Goal: Transaction & Acquisition: Purchase product/service

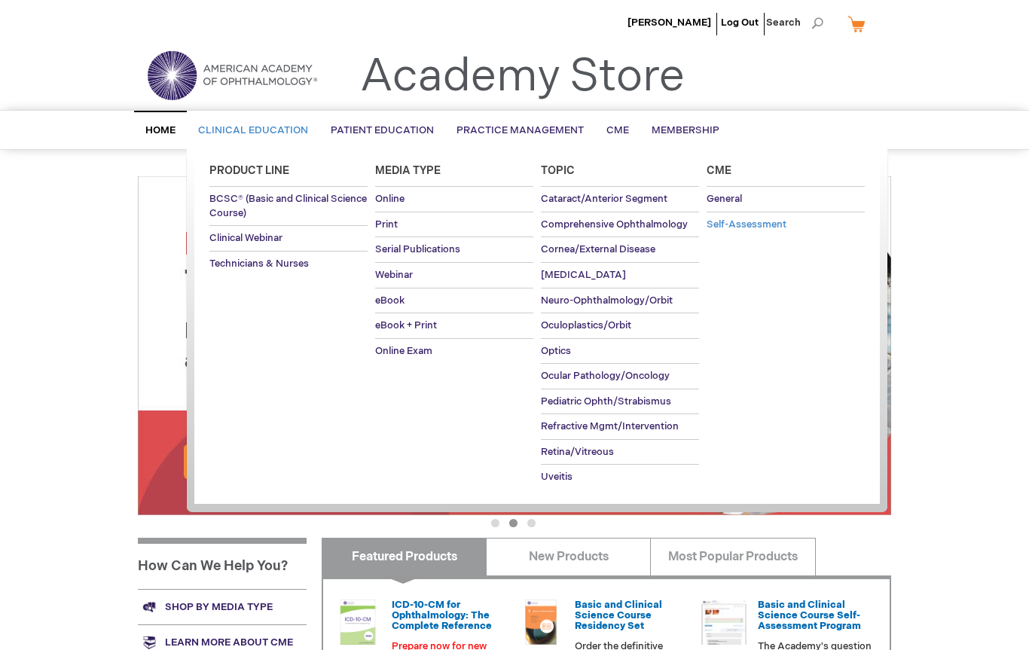
click at [755, 223] on span "Self-Assessment" at bounding box center [746, 224] width 80 height 12
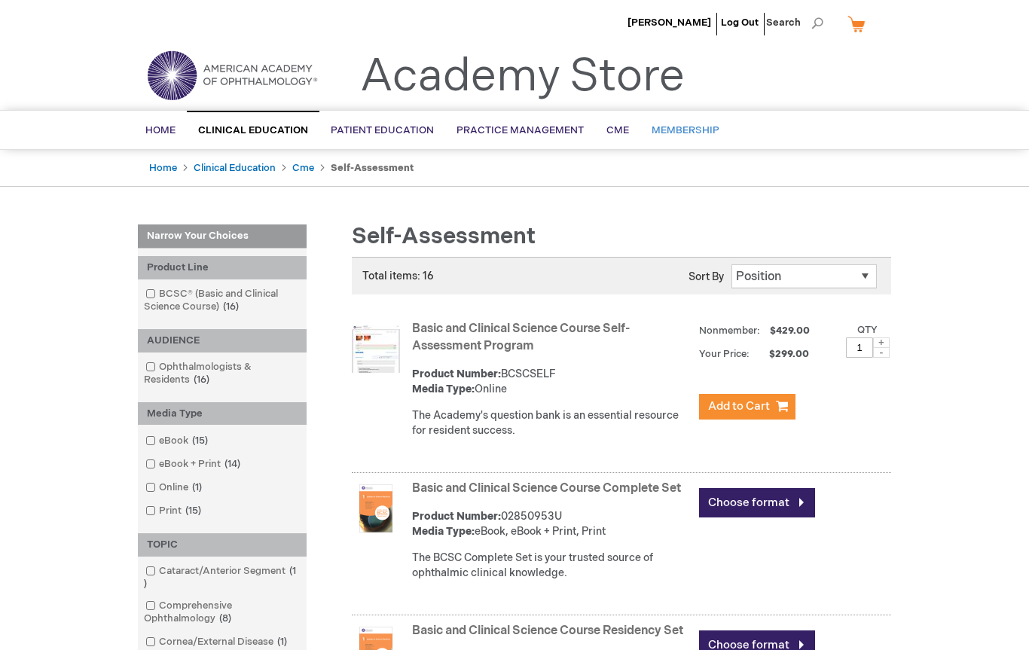
click at [690, 138] on link "Membership" at bounding box center [685, 130] width 90 height 37
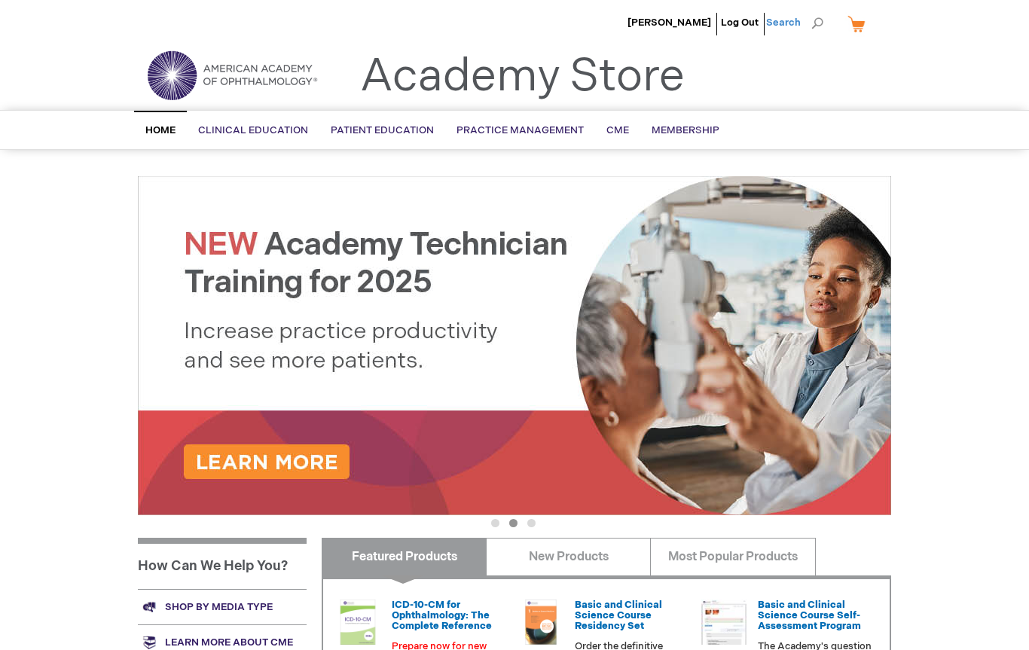
click at [804, 20] on span "Search" at bounding box center [794, 23] width 57 height 30
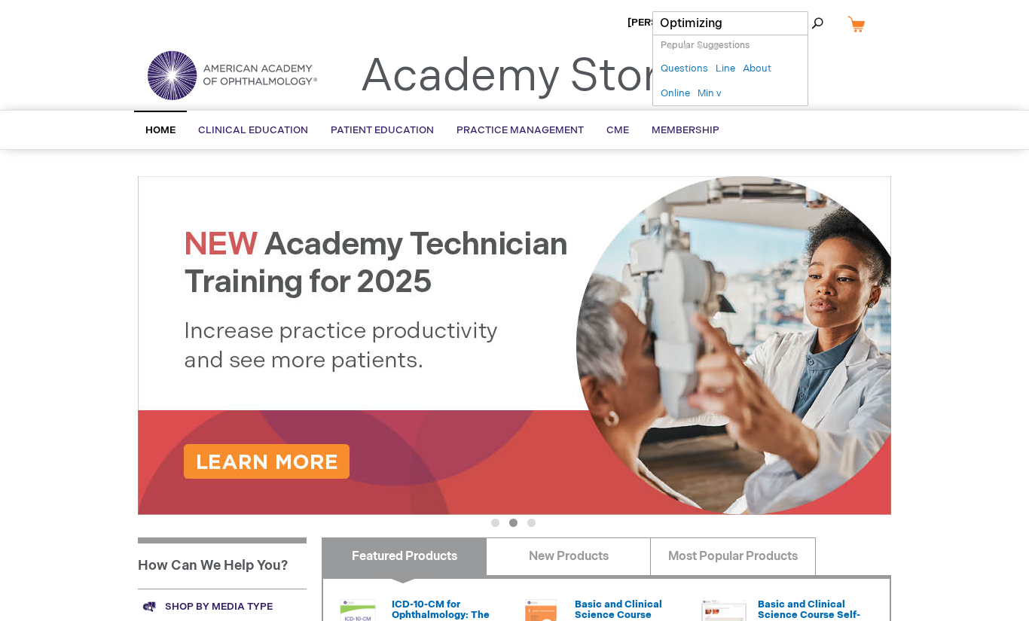
type input "Optimizing"
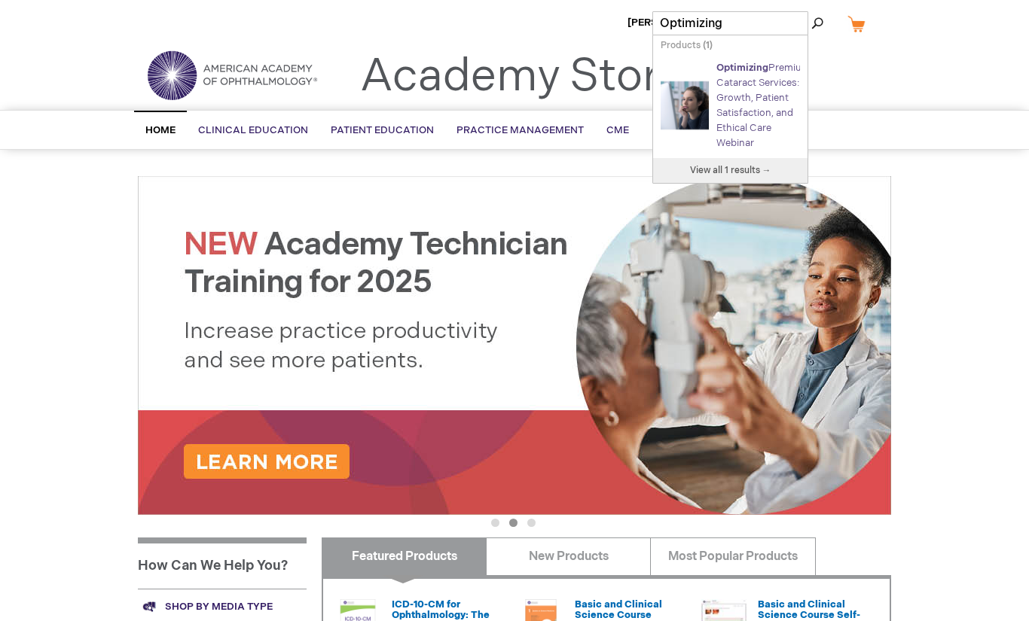
click at [756, 117] on link "Optimizing Premium Cataract Services: Growth, Patient Satisfaction, and Ethical…" at bounding box center [763, 105] width 94 height 87
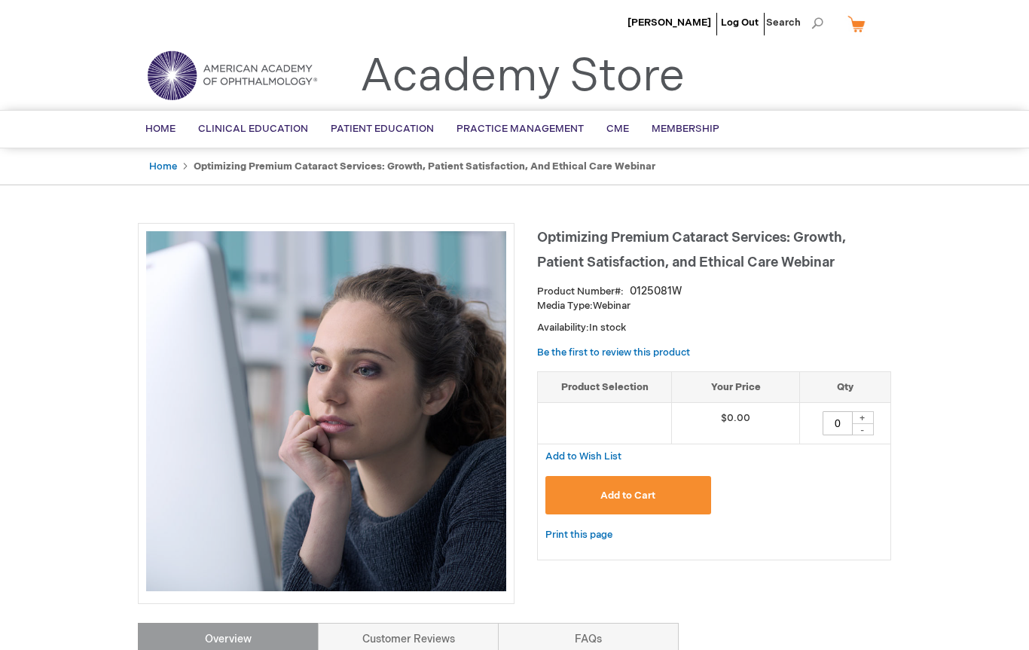
click at [874, 405] on td "0 + -" at bounding box center [844, 423] width 91 height 41
click at [867, 415] on div "+" at bounding box center [862, 417] width 23 height 13
type input "1"
click at [671, 493] on button "Add to Cart" at bounding box center [628, 495] width 166 height 38
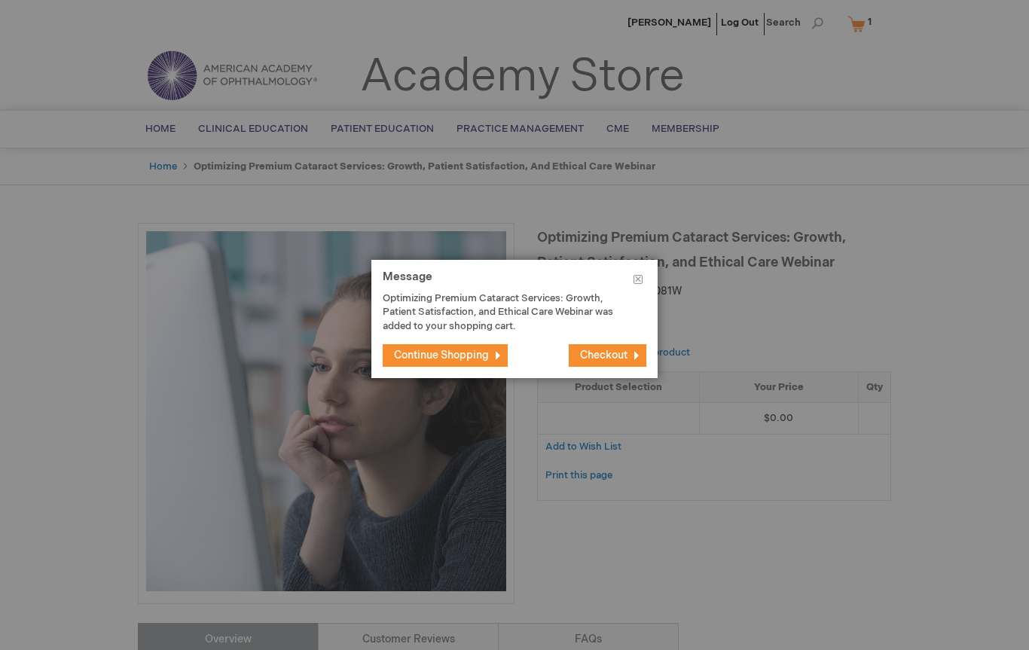
click at [623, 350] on span "Checkout" at bounding box center [603, 355] width 47 height 13
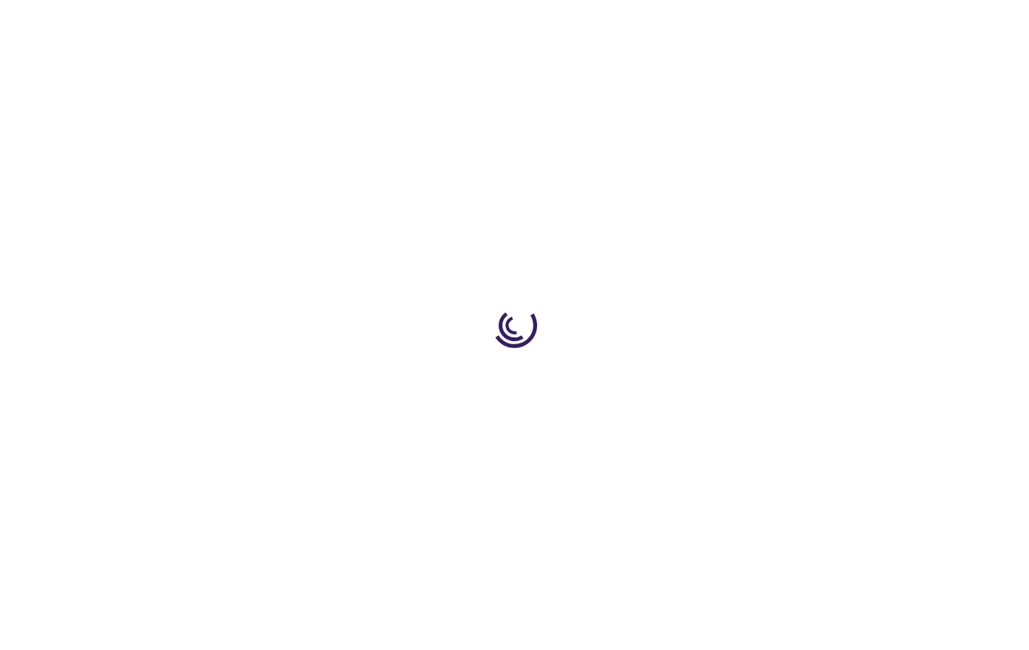
select select "US"
select select "63"
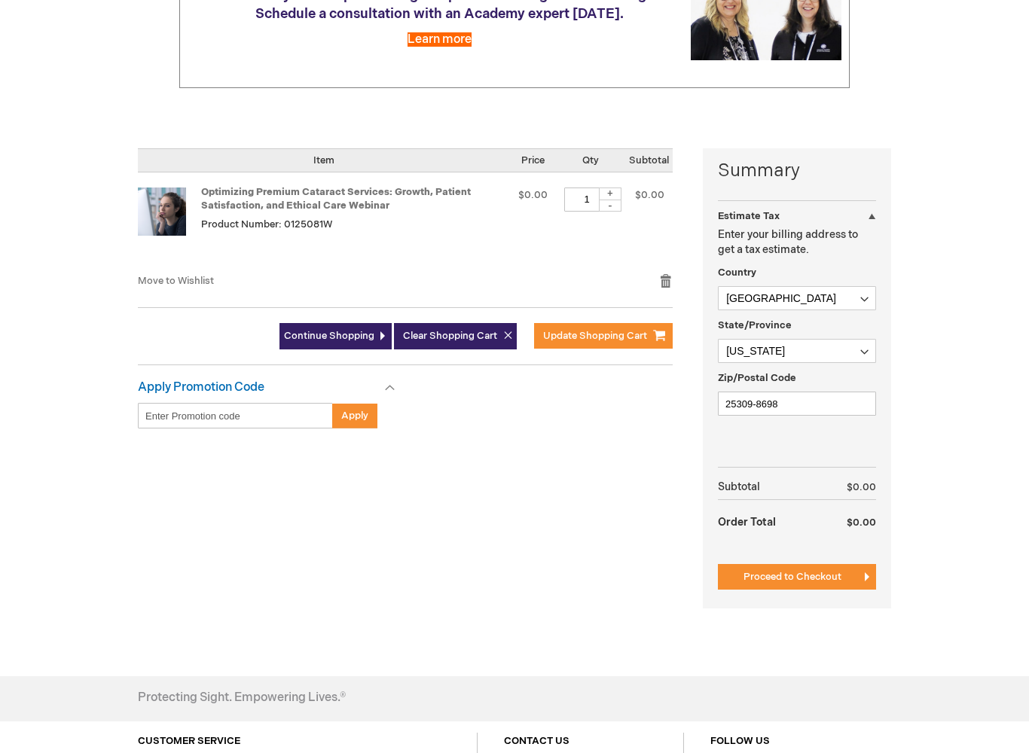
scroll to position [237, 0]
click at [824, 582] on span "Proceed to Checkout" at bounding box center [792, 577] width 98 height 12
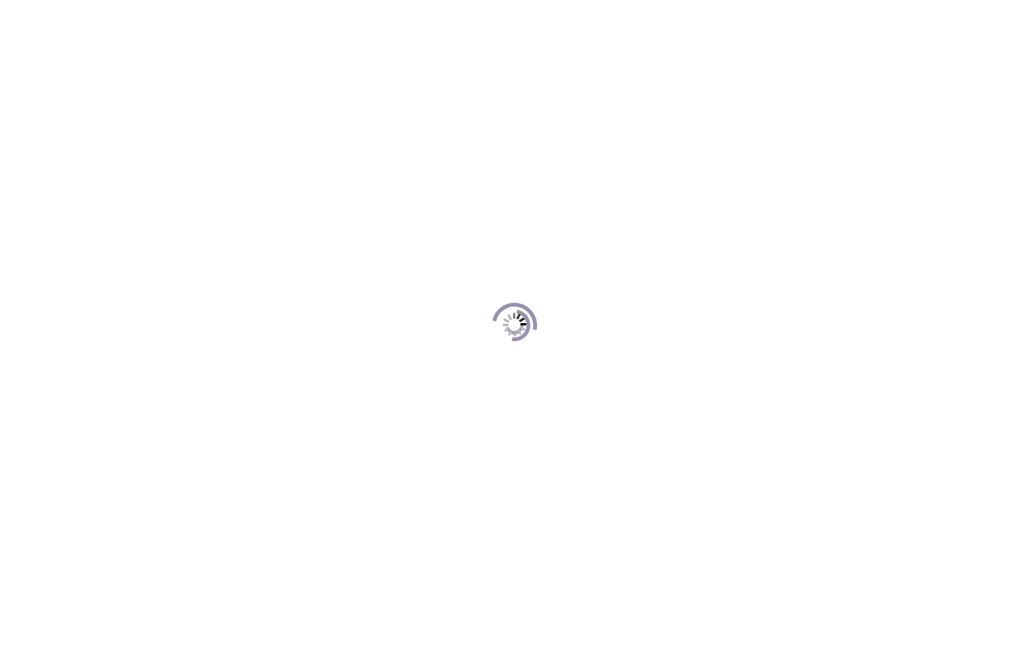
scroll to position [138, 0]
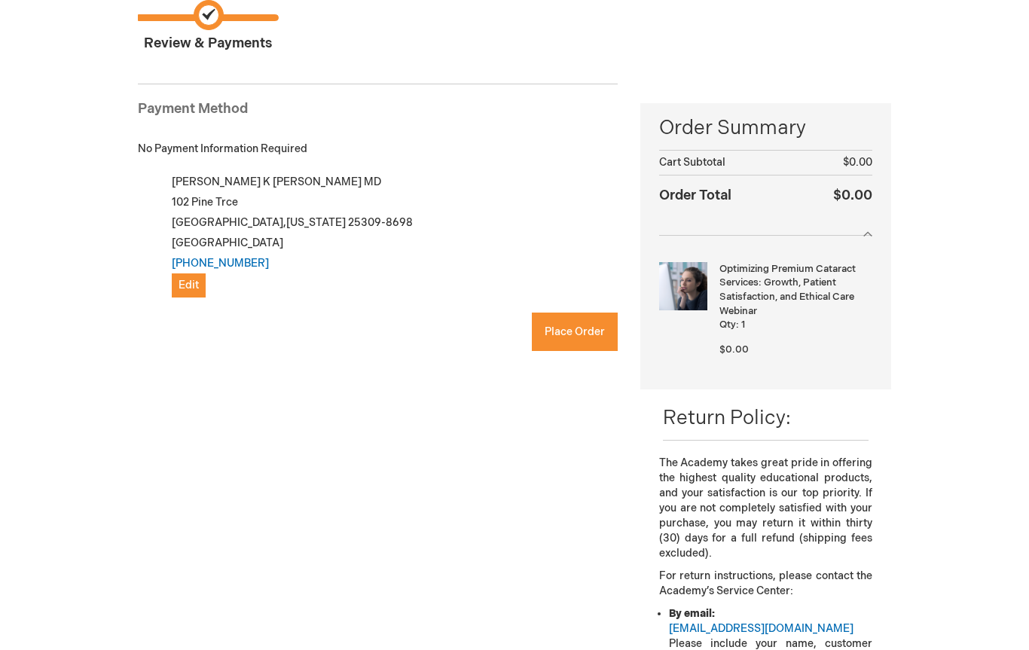
checkbox input "true"
click at [581, 344] on button "Place Order" at bounding box center [575, 332] width 86 height 38
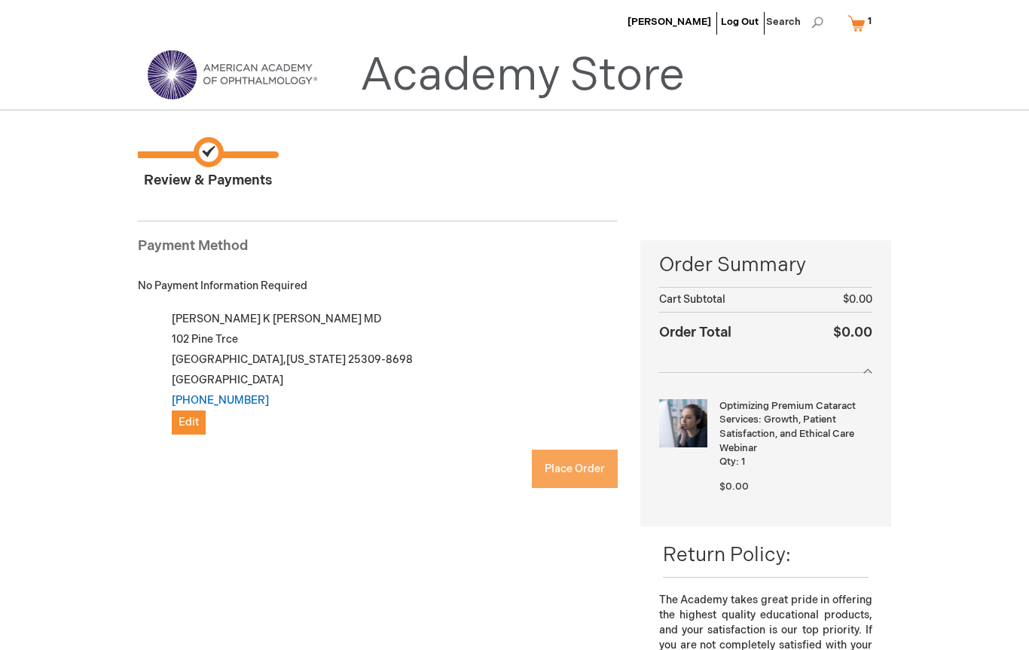
scroll to position [0, 0]
click at [580, 468] on span "Place Order" at bounding box center [575, 469] width 60 height 13
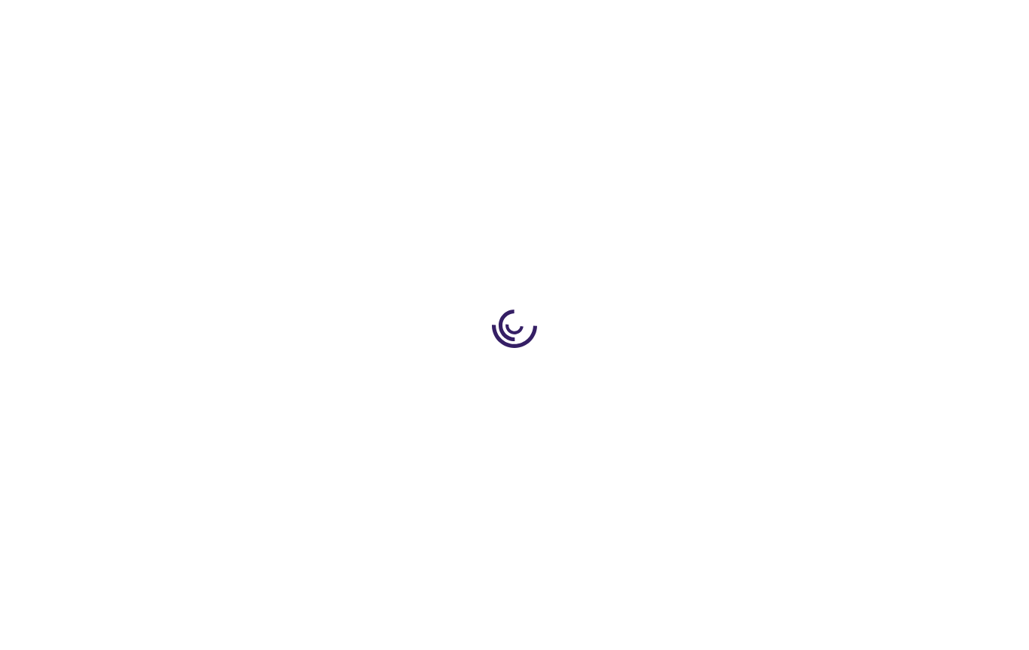
type input "0"
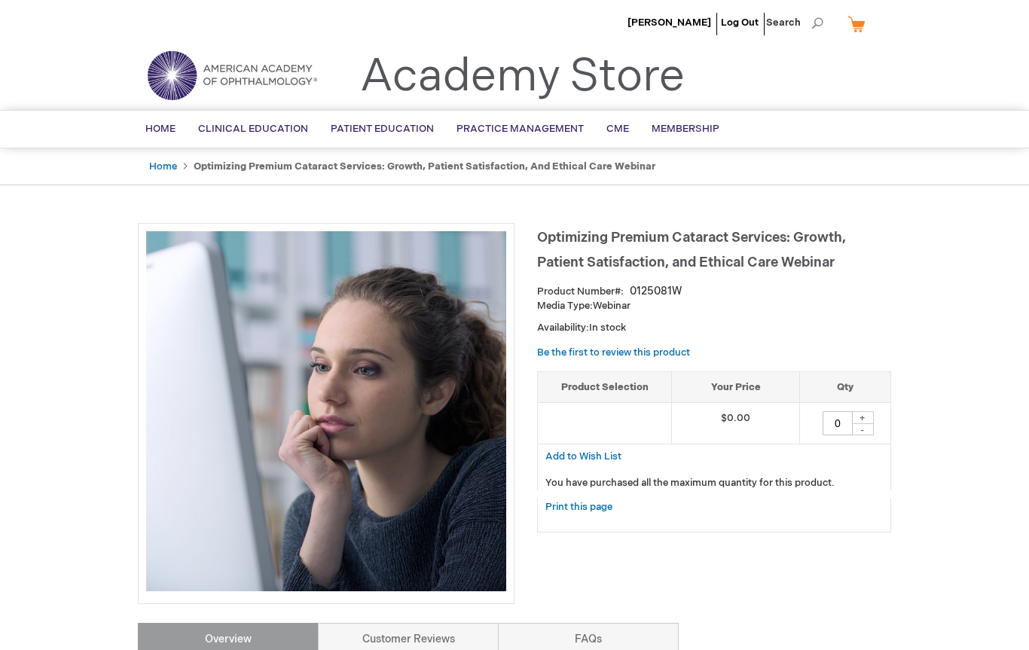
click at [869, 414] on div "+" at bounding box center [862, 417] width 23 height 13
click at [871, 417] on div "+" at bounding box center [862, 417] width 23 height 13
click at [856, 30] on link "My Cart" at bounding box center [862, 24] width 36 height 26
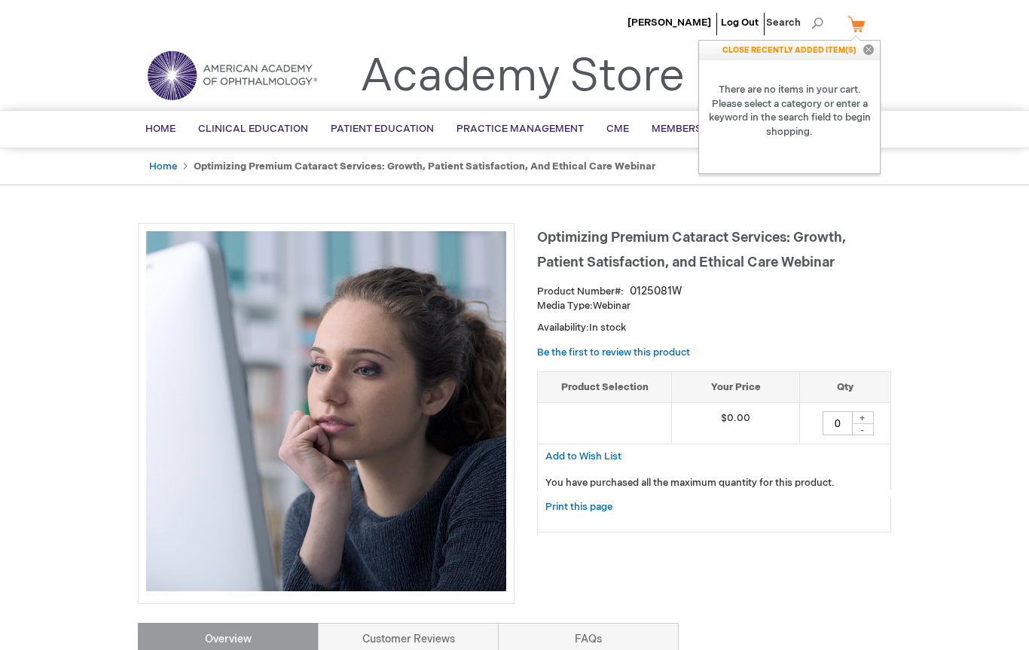
click at [955, 219] on div "Brian Griffith Log Out Search My Cart CLOSE RECENTLY ADDED ITEM(S) Close There …" at bounding box center [514, 621] width 1029 height 1242
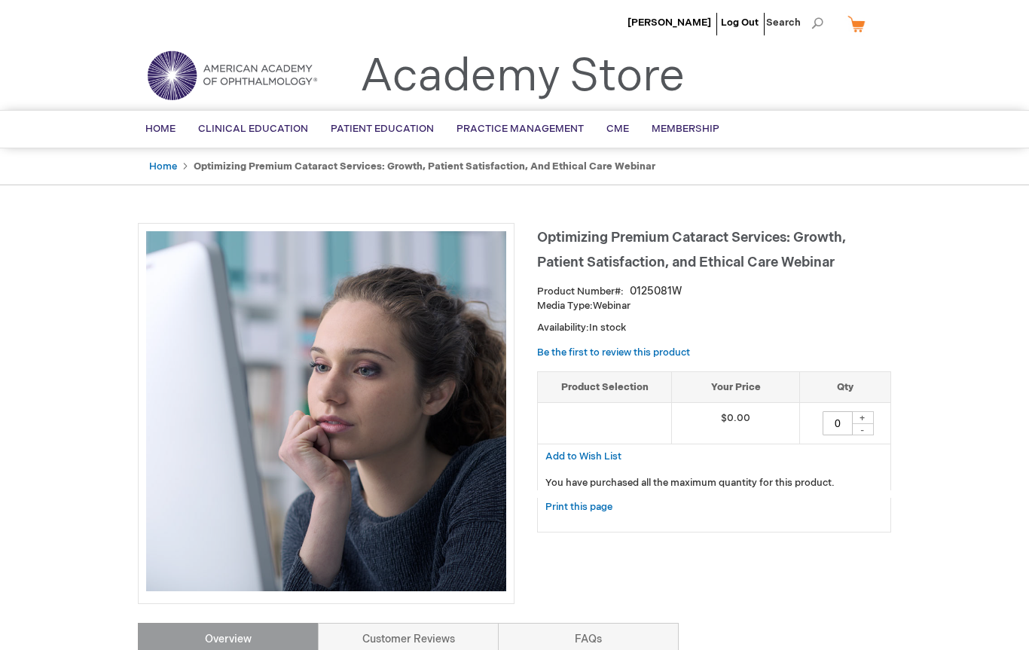
click at [863, 418] on div "+" at bounding box center [862, 417] width 23 height 13
click at [862, 414] on div "+" at bounding box center [862, 417] width 23 height 13
click at [865, 417] on div "+" at bounding box center [862, 417] width 23 height 13
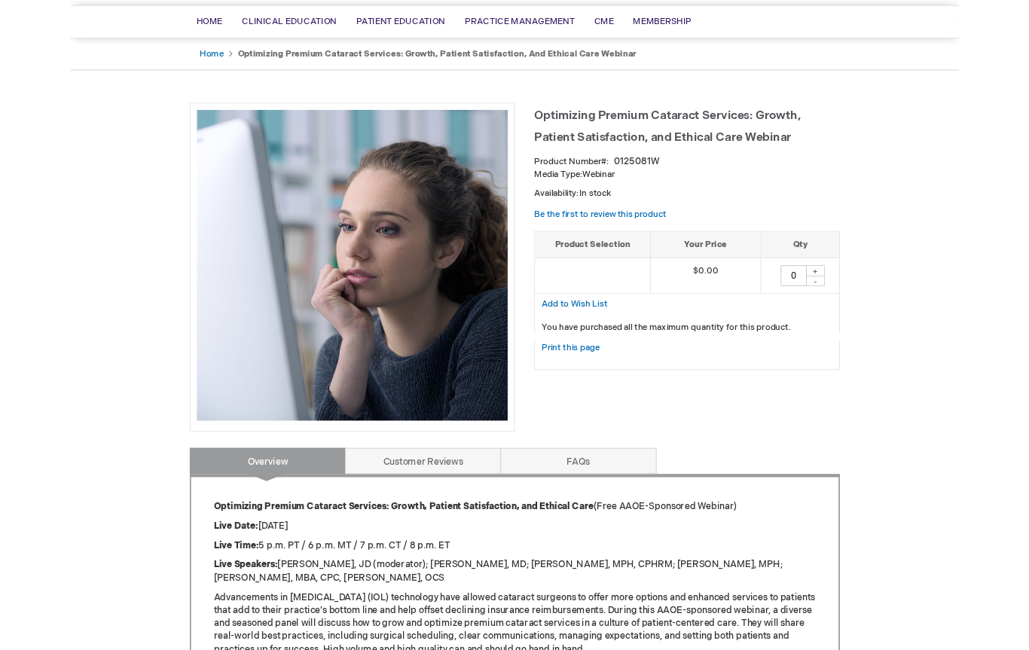
scroll to position [103, 0]
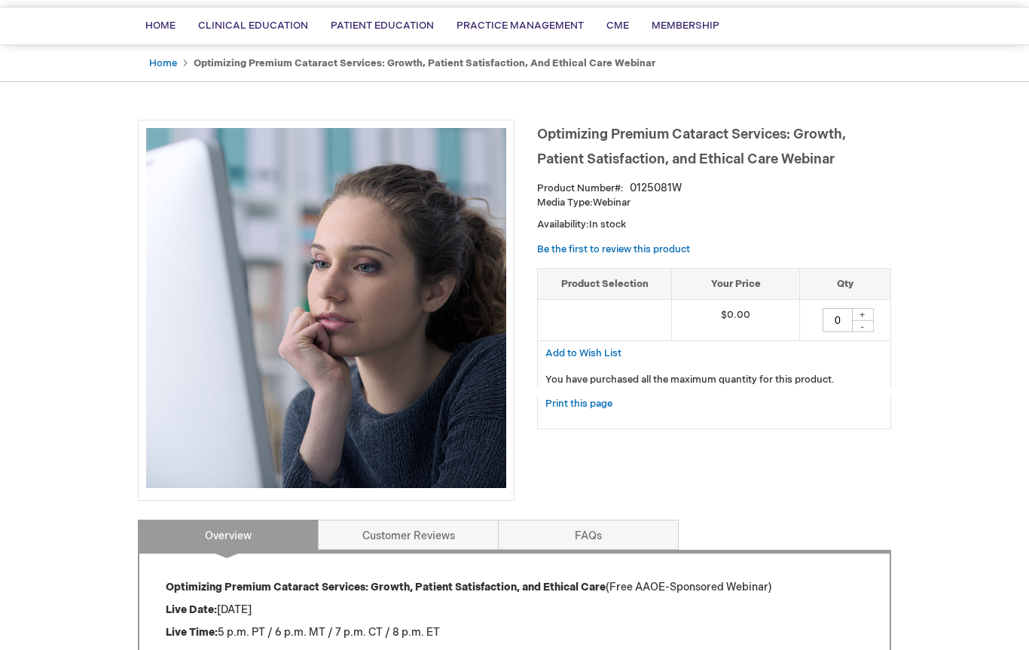
click at [868, 316] on div "+" at bounding box center [862, 314] width 23 height 13
click at [870, 320] on div "-" at bounding box center [862, 326] width 23 height 12
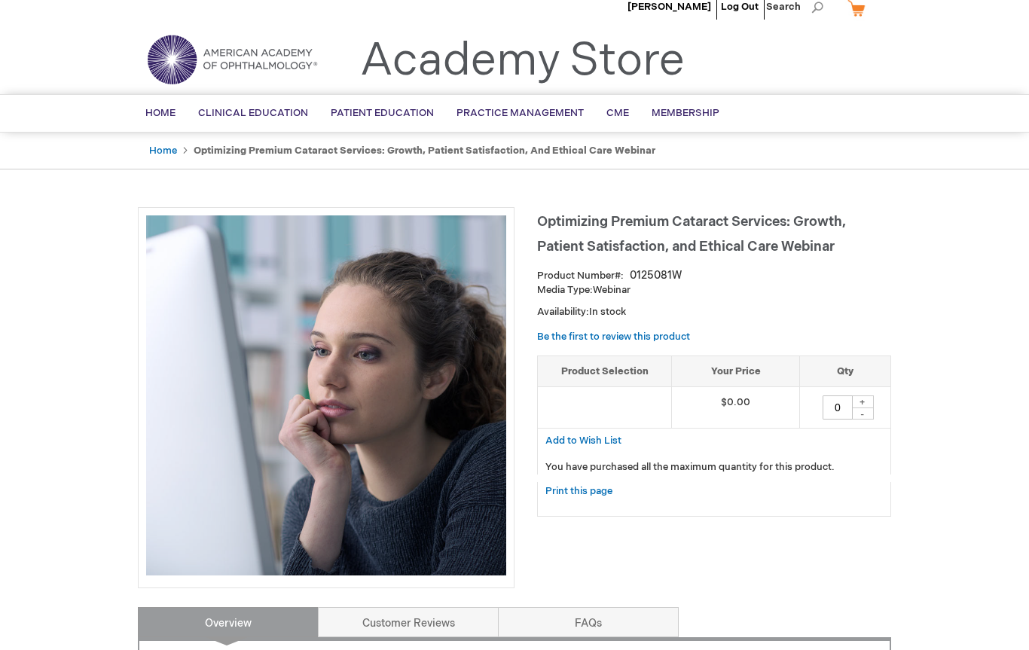
scroll to position [0, 0]
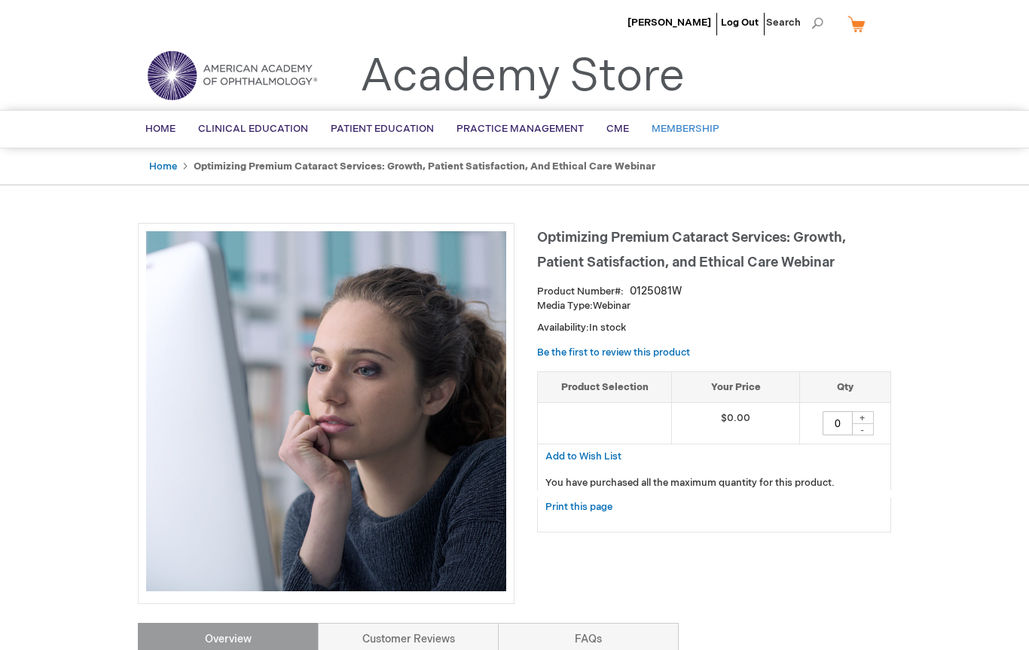
click at [690, 131] on span "Membership" at bounding box center [686, 129] width 68 height 12
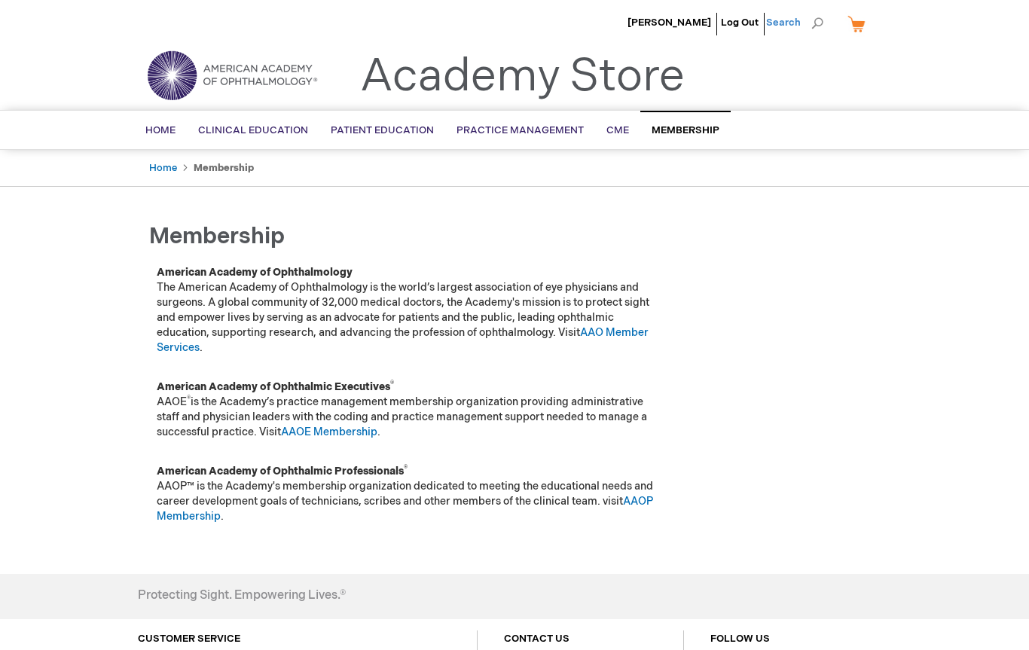
click at [793, 26] on span "Search" at bounding box center [794, 23] width 57 height 30
